Goal: Transaction & Acquisition: Purchase product/service

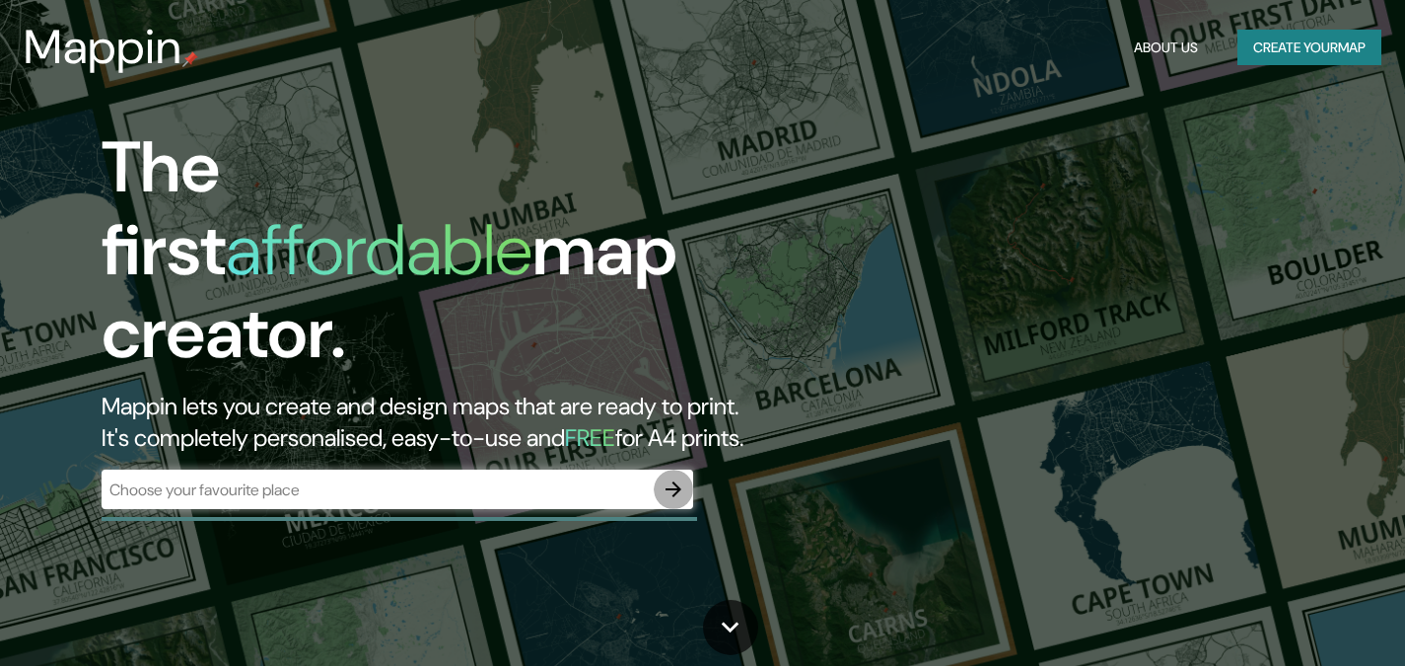
click at [675, 477] on icon "button" at bounding box center [674, 489] width 24 height 24
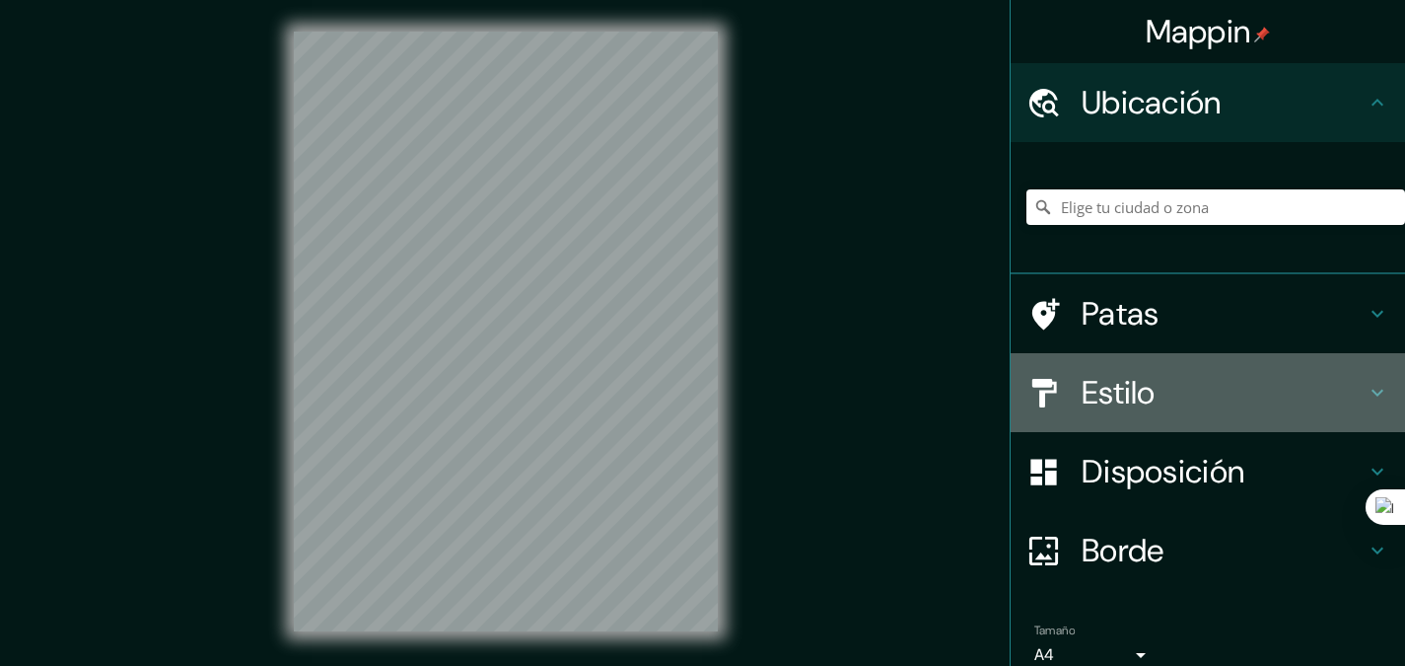
click at [1088, 393] on font "Estilo" at bounding box center [1119, 392] width 74 height 41
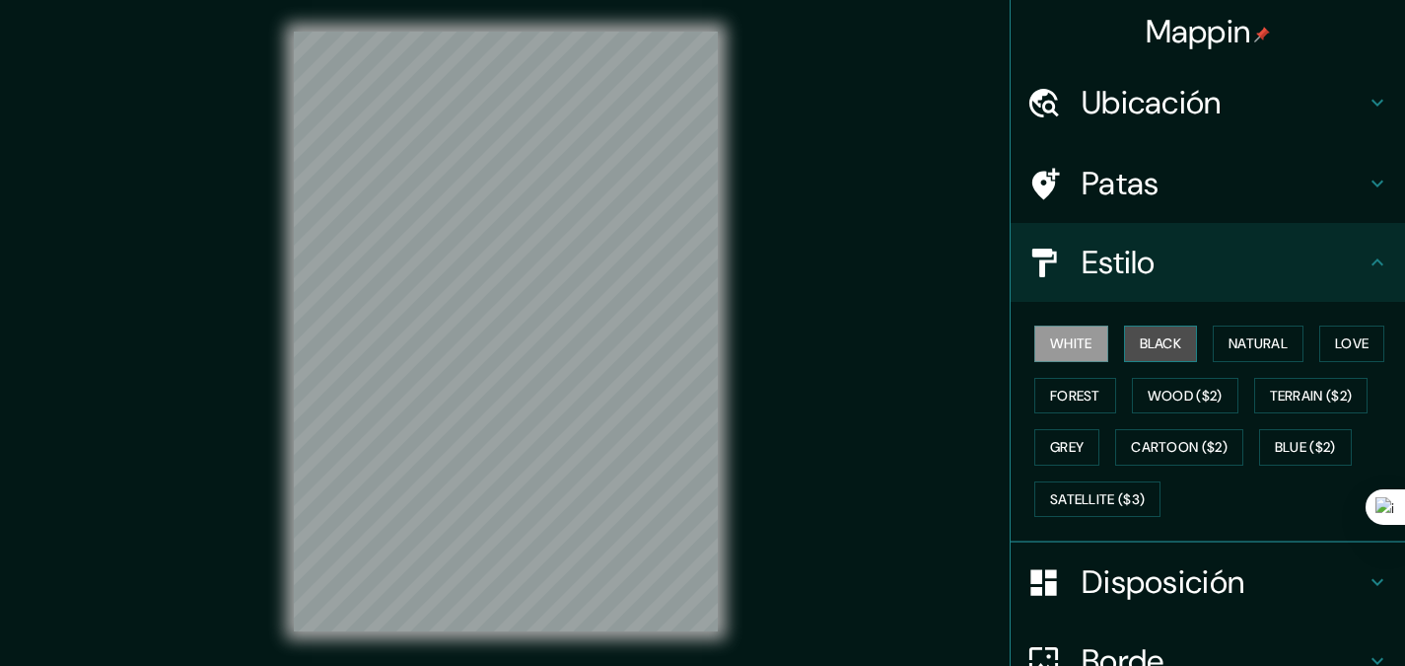
click at [1177, 352] on button "Black" at bounding box center [1161, 343] width 74 height 36
click at [1071, 362] on div "White Black Natural Love Forest Wood ($2) Terrain ($2) Grey Cartoon ($2) Blue (…" at bounding box center [1216, 421] width 379 height 207
click at [1065, 345] on button "White" at bounding box center [1071, 343] width 74 height 36
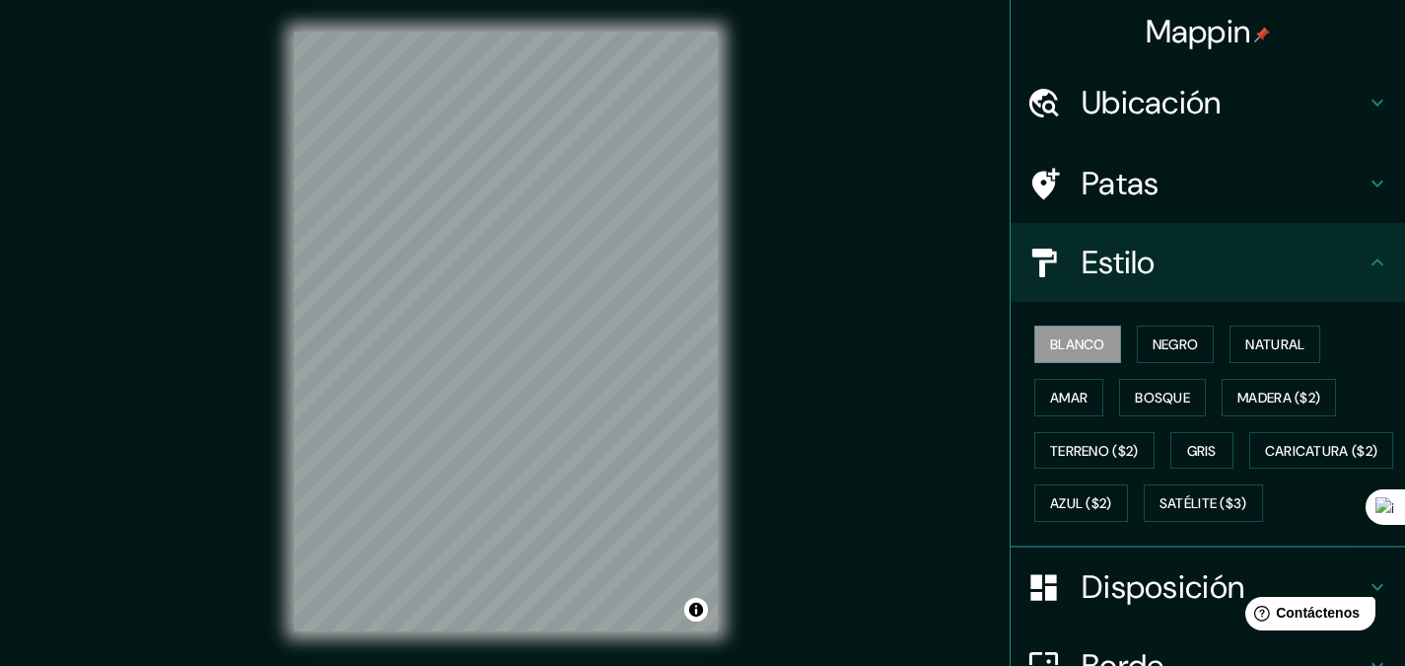
click at [788, 230] on div "Mappin Ubicación Patas Estilo Blanco Negro Natural [PERSON_NAME] ($2) Terreno (…" at bounding box center [702, 347] width 1405 height 694
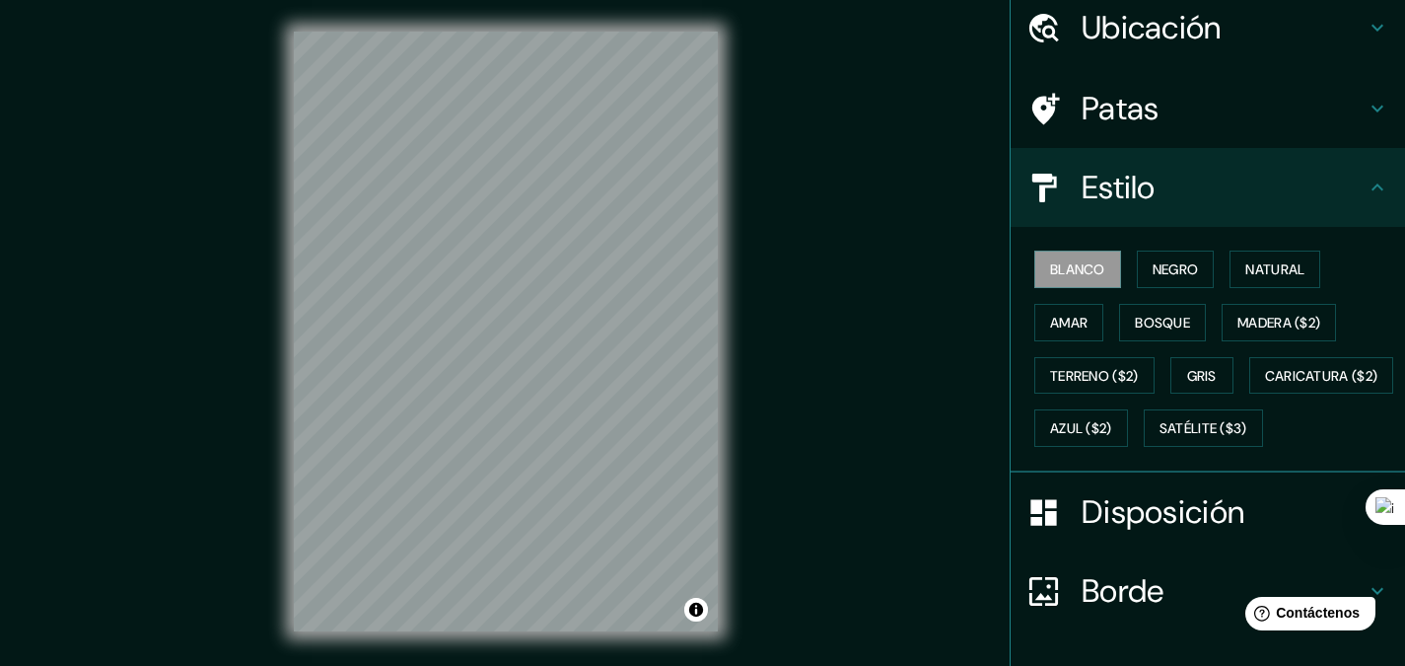
scroll to position [99, 0]
